Goal: Navigation & Orientation: Find specific page/section

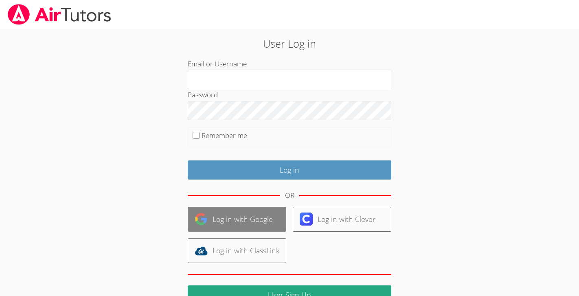
click at [245, 218] on link "Log in with Google" at bounding box center [237, 219] width 99 height 25
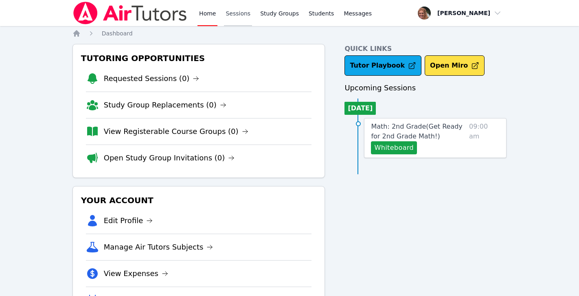
click at [243, 12] on link "Sessions" at bounding box center [238, 13] width 28 height 26
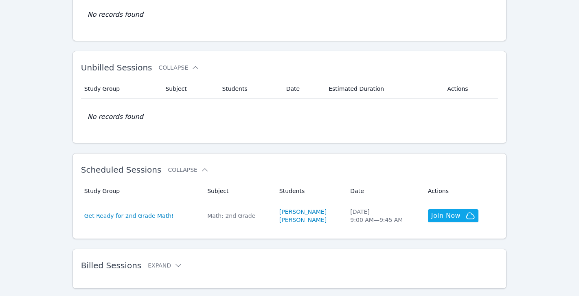
scroll to position [96, 0]
